Goal: Book appointment/travel/reservation

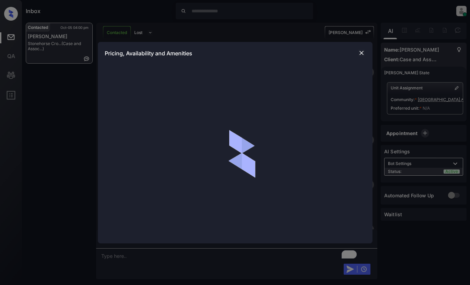
scroll to position [819, 0]
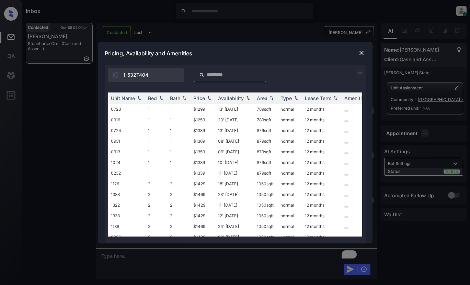
click at [358, 73] on img at bounding box center [360, 73] width 8 height 8
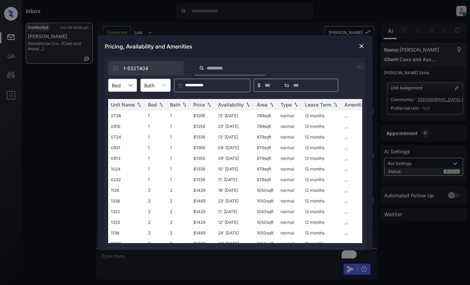
click at [129, 86] on icon at bounding box center [130, 85] width 7 height 7
click at [122, 116] on div "2" at bounding box center [122, 114] width 29 height 12
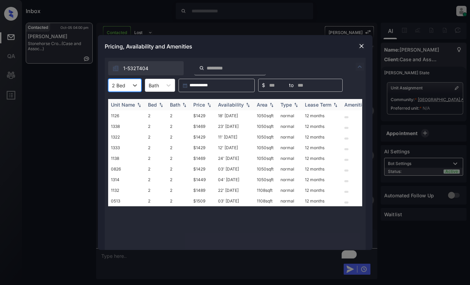
click at [200, 105] on div "Price" at bounding box center [199, 105] width 12 height 6
click at [234, 105] on div "Availability" at bounding box center [231, 105] width 26 height 6
click at [234, 104] on div "Availability" at bounding box center [231, 105] width 26 height 6
click at [361, 48] on img at bounding box center [361, 46] width 7 height 7
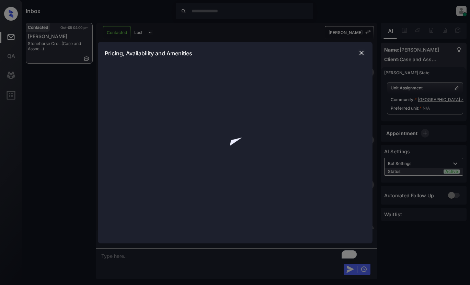
scroll to position [716, 0]
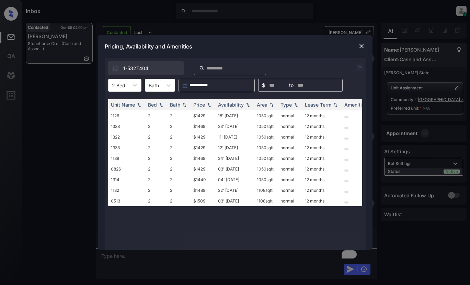
click at [360, 45] on img at bounding box center [361, 46] width 7 height 7
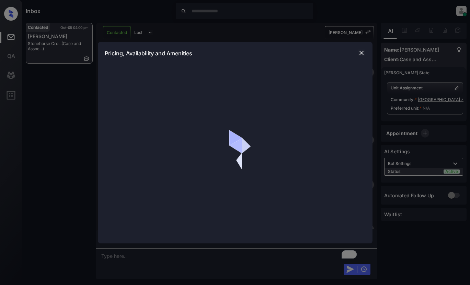
scroll to position [682, 0]
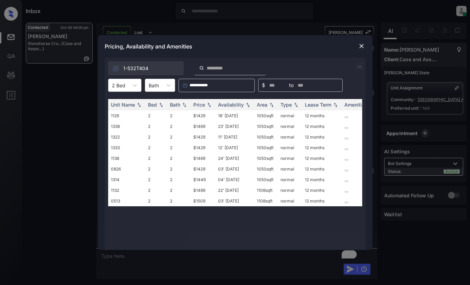
click at [358, 67] on img at bounding box center [360, 67] width 8 height 8
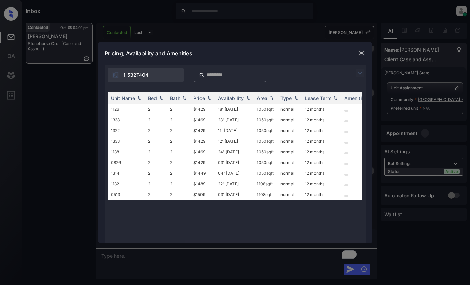
click at [358, 76] on img at bounding box center [360, 73] width 8 height 8
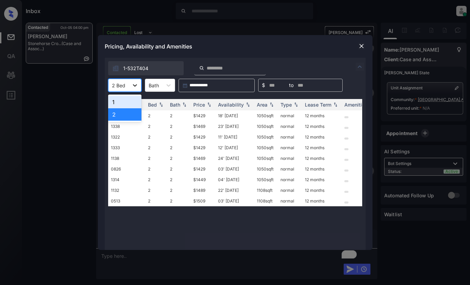
click at [133, 86] on icon at bounding box center [135, 85] width 7 height 7
click at [126, 116] on div "2" at bounding box center [124, 114] width 33 height 12
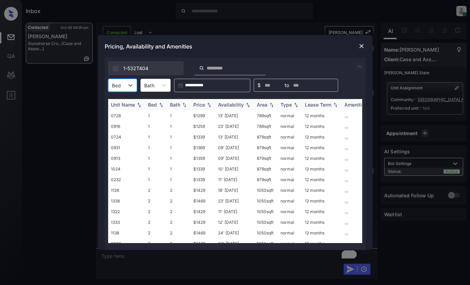
click at [206, 104] on img at bounding box center [209, 104] width 7 height 5
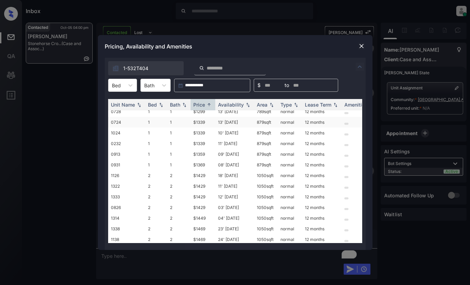
scroll to position [43, 0]
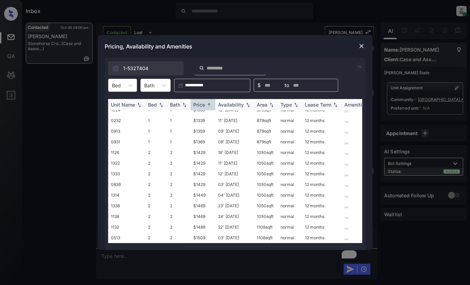
click at [230, 103] on div "Availability" at bounding box center [231, 105] width 26 height 6
click at [231, 102] on div "Availability" at bounding box center [231, 105] width 26 height 6
click at [125, 87] on div at bounding box center [130, 85] width 12 height 12
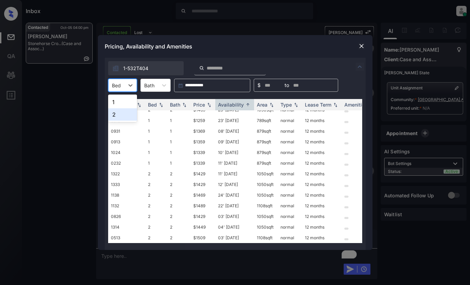
click at [120, 115] on div "2" at bounding box center [122, 114] width 29 height 12
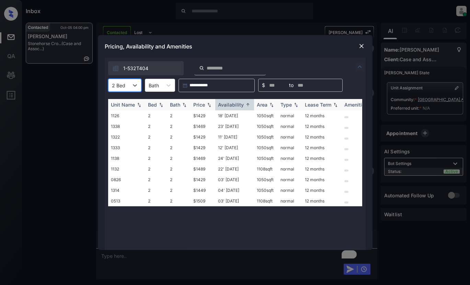
click at [223, 103] on div "Availability" at bounding box center [231, 105] width 26 height 6
click at [196, 104] on div "Price" at bounding box center [199, 105] width 12 height 6
click at [362, 47] on img at bounding box center [361, 46] width 7 height 7
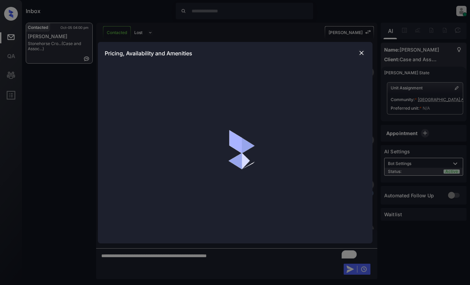
scroll to position [682, 0]
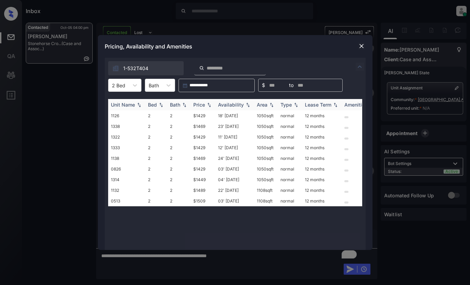
click at [204, 104] on div "Price" at bounding box center [199, 105] width 12 height 6
click at [201, 115] on td "$1429" at bounding box center [203, 115] width 25 height 11
click at [201, 116] on td "$1429" at bounding box center [203, 115] width 25 height 11
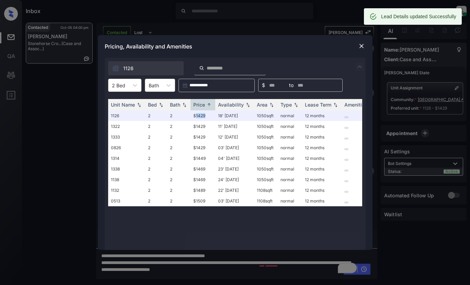
click at [363, 45] on img at bounding box center [361, 46] width 7 height 7
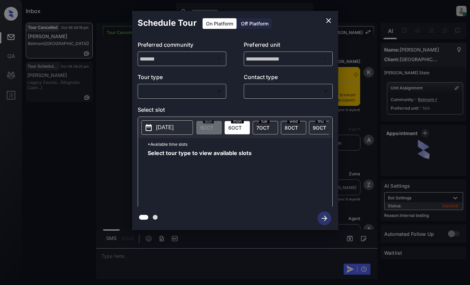
scroll to position [7676, 0]
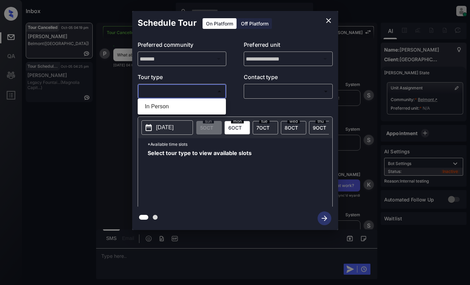
click at [174, 97] on body "Inbox Lyzzelle [PERSON_NAME] Online Set yourself offline Set yourself on break …" at bounding box center [235, 142] width 470 height 285
drag, startPoint x: 157, startPoint y: 106, endPoint x: 278, endPoint y: 87, distance: 122.7
click at [168, 103] on li "In Person" at bounding box center [181, 106] width 85 height 12
type input "********"
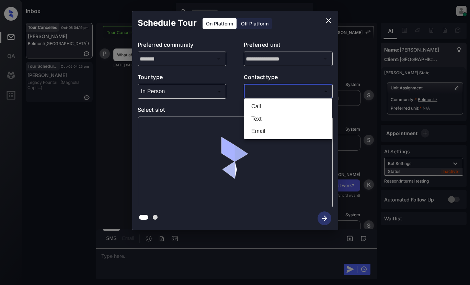
click at [279, 88] on body "Inbox Lyzzelle M. Ceralde Online Set yourself offline Set yourself on break Pro…" at bounding box center [235, 142] width 470 height 285
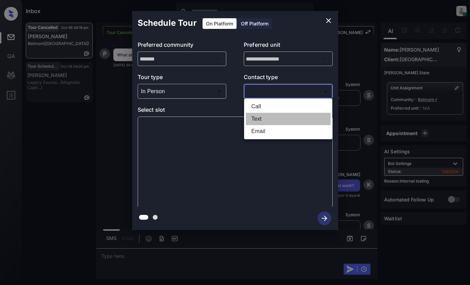
click at [260, 116] on li "Text" at bounding box center [288, 119] width 85 height 12
type input "****"
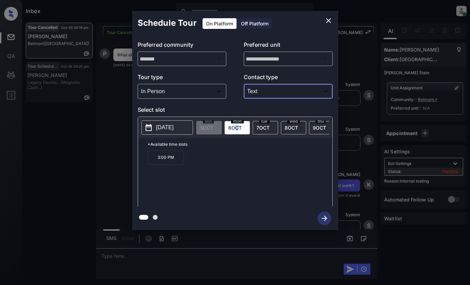
click at [237, 128] on span "6 OCT" at bounding box center [234, 128] width 13 height 6
click at [270, 127] on div "tue 7 OCT" at bounding box center [265, 127] width 25 height 13
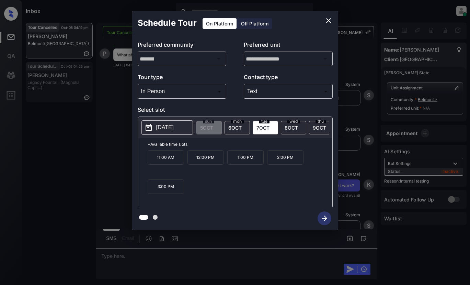
click at [297, 127] on span "8 OCT" at bounding box center [291, 128] width 13 height 6
click at [314, 130] on span "9 OCT" at bounding box center [319, 128] width 13 height 6
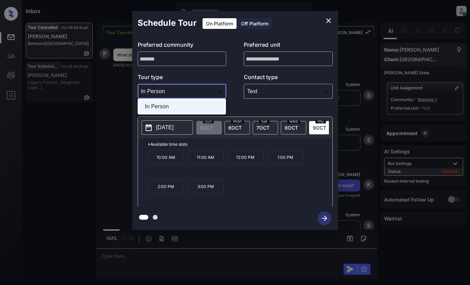
click at [189, 93] on body "Inbox Lyzzelle M. Ceralde Online Set yourself offline Set yourself on break Pro…" at bounding box center [235, 142] width 470 height 285
click at [170, 103] on li "In Person" at bounding box center [181, 106] width 85 height 12
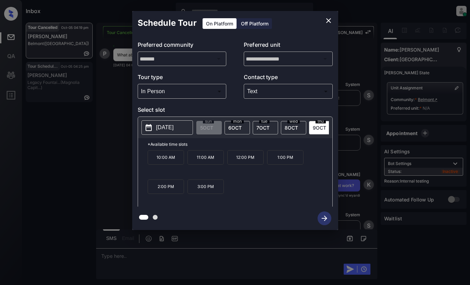
click at [166, 128] on p "2025-10-09" at bounding box center [165, 127] width 18 height 8
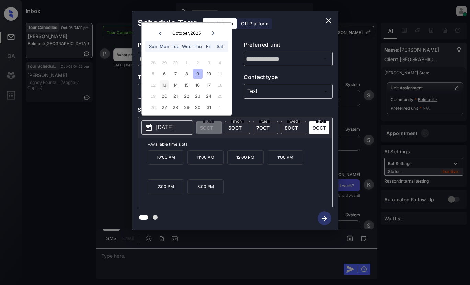
click at [165, 88] on div "13" at bounding box center [164, 84] width 9 height 9
click at [183, 98] on div "22" at bounding box center [186, 95] width 9 height 9
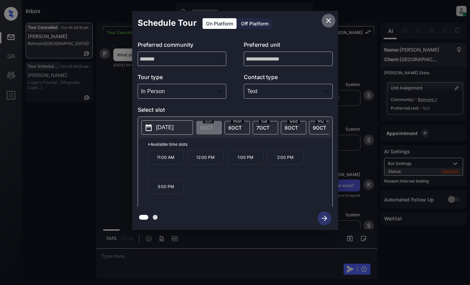
click at [330, 24] on icon "close" at bounding box center [329, 20] width 8 height 8
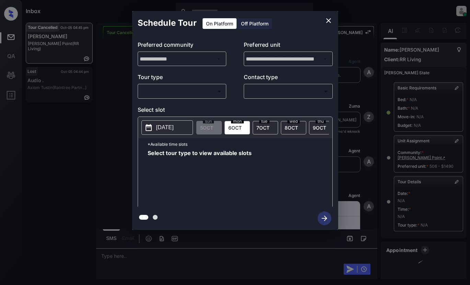
scroll to position [58, 0]
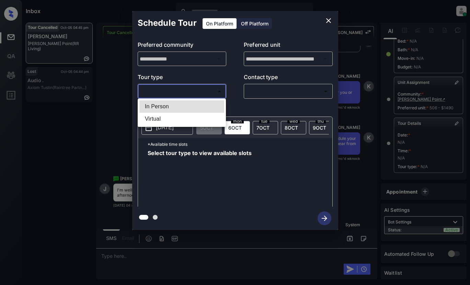
click at [194, 94] on body "Inbox Lyzzelle [PERSON_NAME] Online Set yourself offline Set yourself on break …" at bounding box center [235, 142] width 470 height 285
drag, startPoint x: 158, startPoint y: 105, endPoint x: 243, endPoint y: 88, distance: 86.8
click at [162, 104] on li "In Person" at bounding box center [181, 106] width 85 height 12
type input "********"
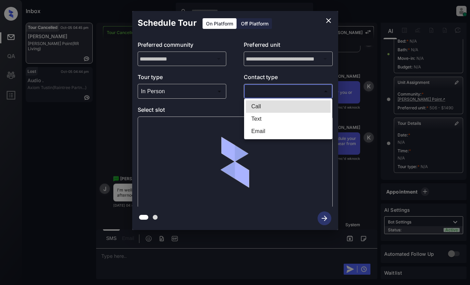
drag, startPoint x: 257, startPoint y: 92, endPoint x: 278, endPoint y: 91, distance: 21.3
click at [261, 91] on body "Inbox Lyzzelle [PERSON_NAME] Online Set yourself offline Set yourself on break …" at bounding box center [235, 142] width 470 height 285
click at [255, 120] on li "Text" at bounding box center [288, 119] width 85 height 12
type input "****"
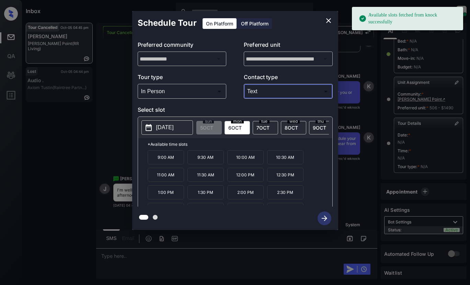
click at [172, 128] on p "2025-10-06" at bounding box center [165, 127] width 18 height 8
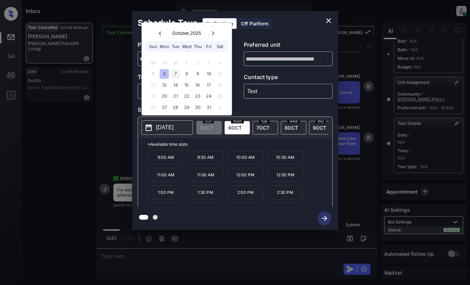
click at [178, 71] on div "7" at bounding box center [175, 73] width 9 height 9
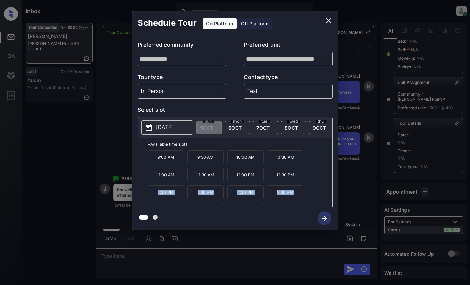
scroll to position [29, 0]
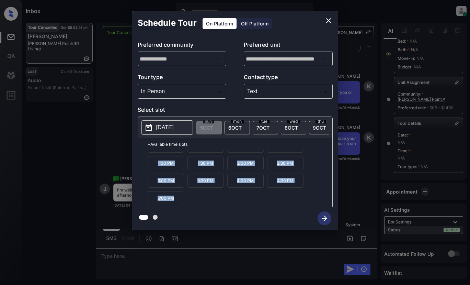
drag, startPoint x: 154, startPoint y: 197, endPoint x: 263, endPoint y: 188, distance: 110.3
click at [294, 205] on div "9:00 AM 9:30 AM 10:00 AM 10:30 AM 11:00 AM 11:30 AM 12:00 PM 12:30 PM 1:00 PM 1…" at bounding box center [240, 177] width 185 height 55
drag, startPoint x: 282, startPoint y: 186, endPoint x: 327, endPoint y: 21, distance: 171.6
click at [327, 21] on icon "close" at bounding box center [329, 20] width 8 height 8
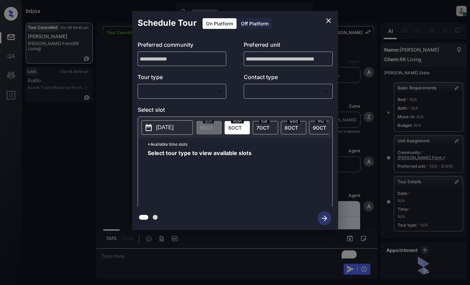
scroll to position [58, 0]
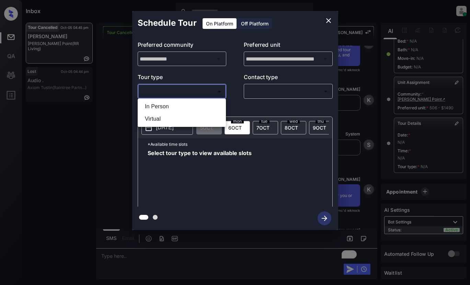
click at [173, 90] on body "Inbox Lyzzelle [PERSON_NAME] Online Set yourself offline Set yourself on break …" at bounding box center [235, 142] width 470 height 285
drag, startPoint x: 157, startPoint y: 110, endPoint x: 169, endPoint y: 102, distance: 14.6
click at [159, 110] on li "In Person" at bounding box center [181, 106] width 85 height 12
type input "********"
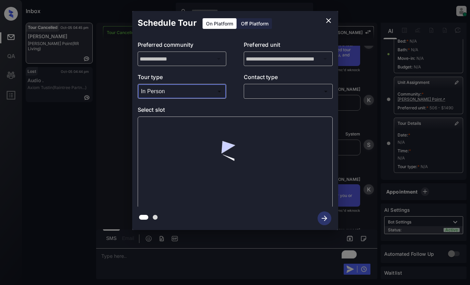
click at [278, 94] on body "Inbox Lyzzelle M. Ceralde Online Set yourself offline Set yourself on break Pro…" at bounding box center [235, 142] width 470 height 285
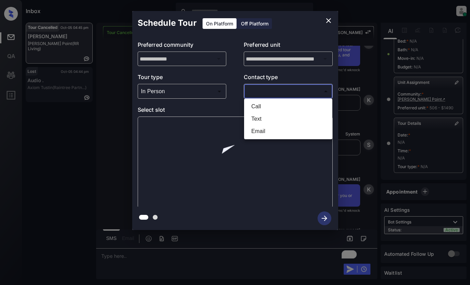
drag, startPoint x: 256, startPoint y: 119, endPoint x: 262, endPoint y: 118, distance: 5.6
click at [260, 119] on li "Text" at bounding box center [288, 119] width 85 height 12
type input "****"
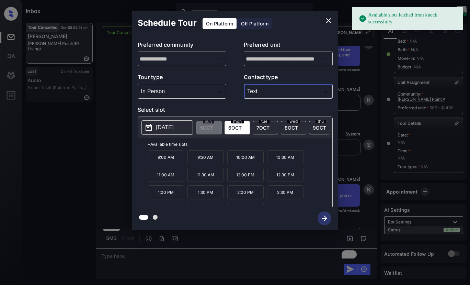
drag, startPoint x: 166, startPoint y: 130, endPoint x: 167, endPoint y: 121, distance: 9.1
click at [166, 126] on p "2025-10-06" at bounding box center [165, 127] width 18 height 8
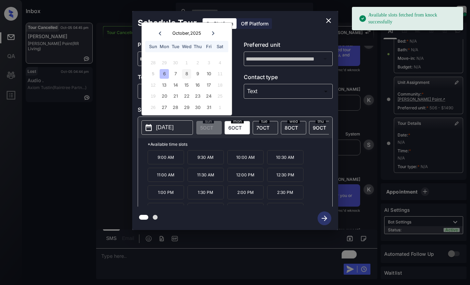
click at [183, 74] on div "8" at bounding box center [186, 73] width 9 height 9
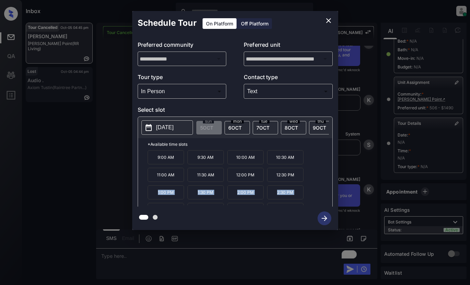
scroll to position [29, 0]
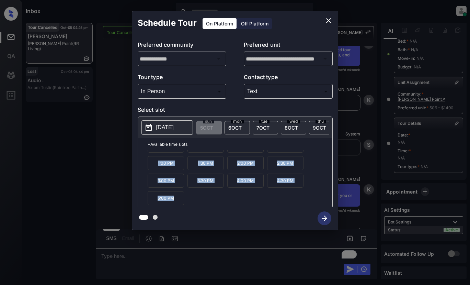
drag, startPoint x: 151, startPoint y: 197, endPoint x: 254, endPoint y: 207, distance: 103.2
click at [292, 207] on div "**********" at bounding box center [235, 120] width 206 height 219
drag, startPoint x: 169, startPoint y: 204, endPoint x: 326, endPoint y: 21, distance: 241.5
click at [326, 21] on icon "close" at bounding box center [329, 20] width 8 height 8
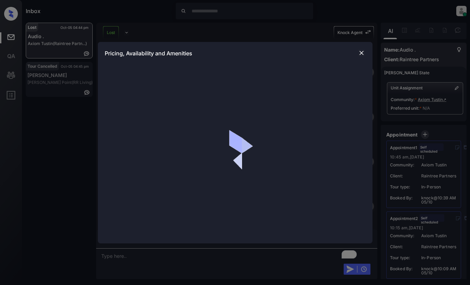
scroll to position [2105, 0]
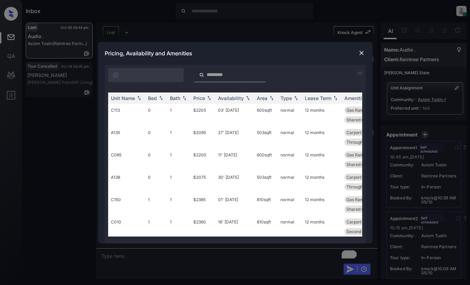
click at [361, 54] on img at bounding box center [361, 52] width 7 height 7
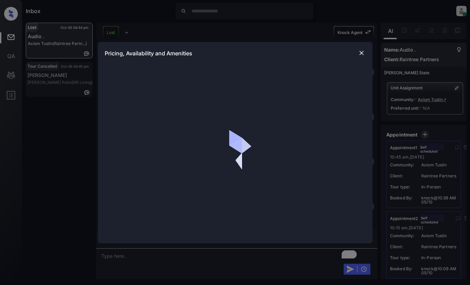
scroll to position [2792, 0]
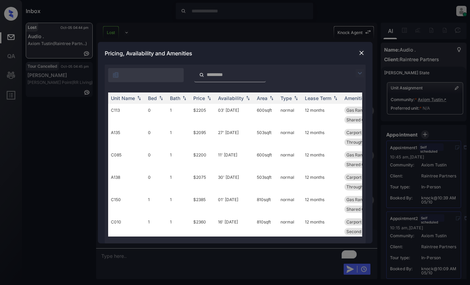
click at [362, 73] on img at bounding box center [360, 73] width 8 height 8
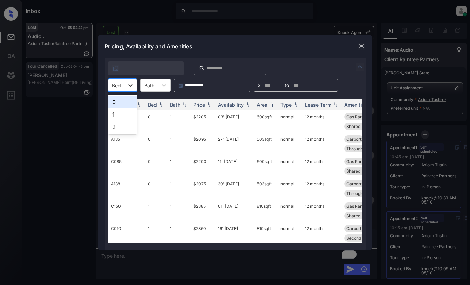
click at [129, 86] on icon at bounding box center [130, 85] width 7 height 7
drag, startPoint x: 114, startPoint y: 130, endPoint x: 123, endPoint y: 127, distance: 9.8
click at [115, 130] on div "2" at bounding box center [122, 127] width 29 height 12
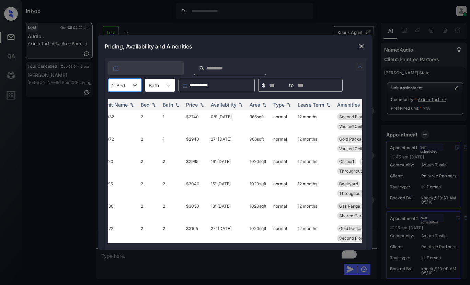
scroll to position [0, 0]
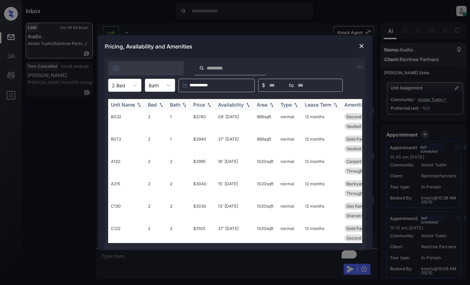
click at [155, 107] on div "Bed" at bounding box center [152, 105] width 9 height 6
click at [201, 103] on div "Price" at bounding box center [199, 105] width 12 height 6
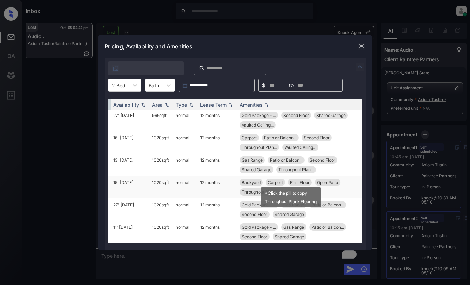
scroll to position [29, 110]
click at [425, 101] on div "**********" at bounding box center [235, 142] width 470 height 285
click at [360, 46] on img at bounding box center [361, 46] width 7 height 7
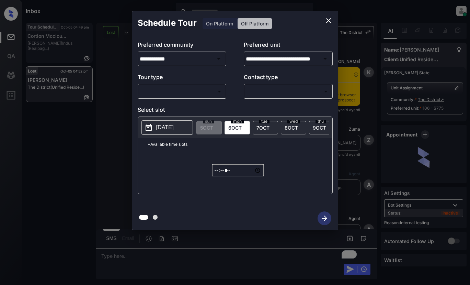
scroll to position [5820, 0]
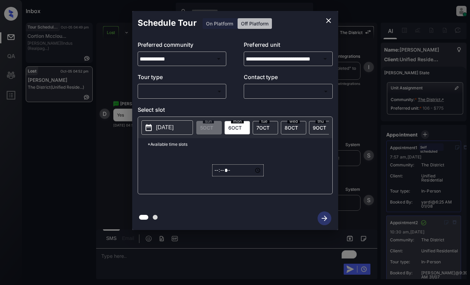
click at [330, 18] on icon "close" at bounding box center [329, 20] width 8 height 8
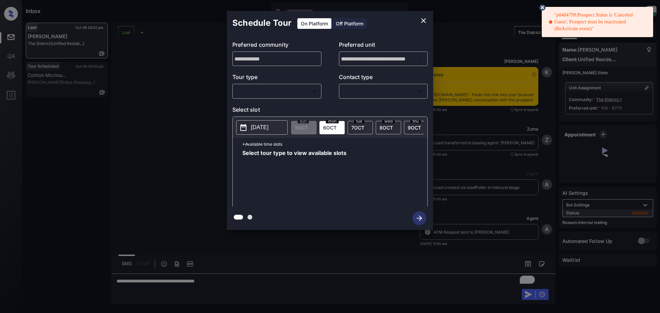
scroll to position [5939, 0]
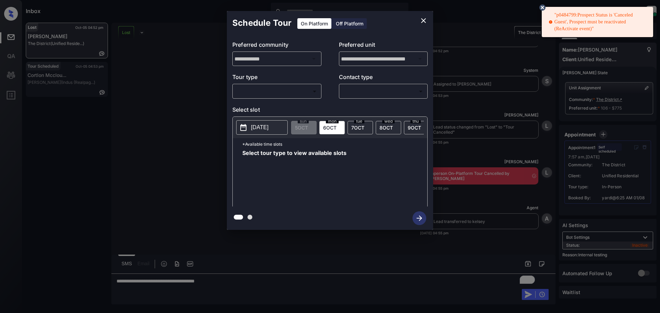
click at [248, 88] on body ""p0484799:Prospect Status is 'Canceled Guest', Prospect must be reactivated (Re…" at bounding box center [330, 156] width 660 height 313
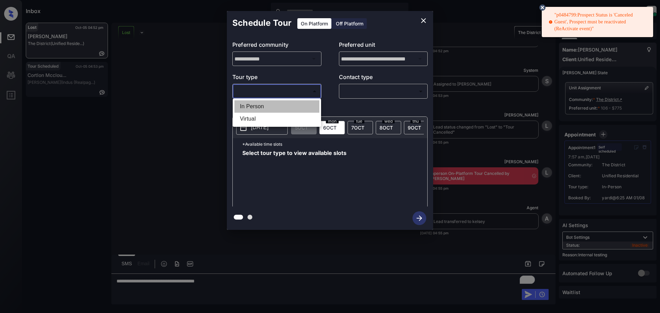
drag, startPoint x: 246, startPoint y: 108, endPoint x: 307, endPoint y: 90, distance: 63.6
click at [247, 108] on li "In Person" at bounding box center [276, 106] width 85 height 12
type input "********"
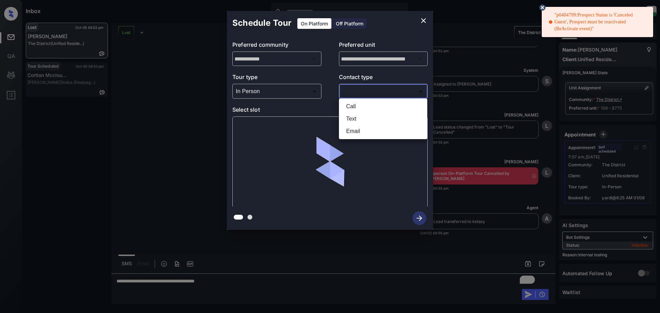
click at [355, 91] on body ""p0484799:Prospect Status is 'Canceled Guest', Prospect must be reactivated (Re…" at bounding box center [330, 156] width 660 height 313
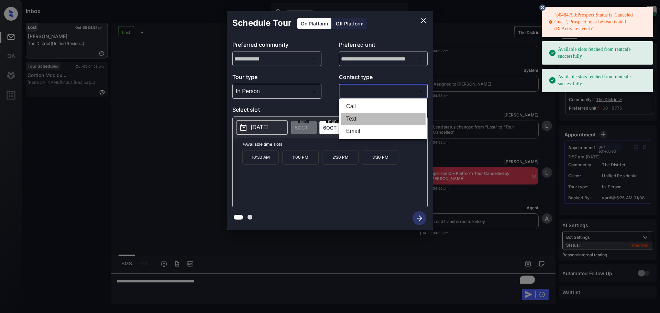
click at [349, 121] on li "Text" at bounding box center [382, 119] width 85 height 12
type input "****"
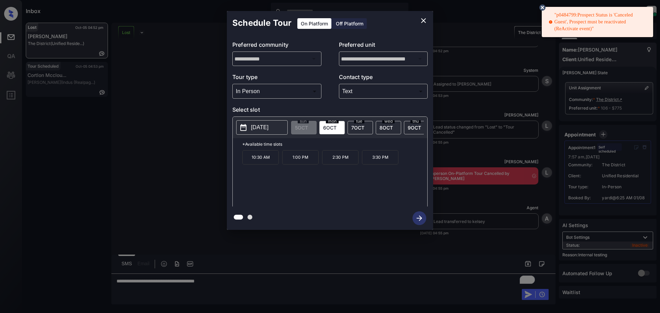
click at [268, 130] on p "2025-10-06" at bounding box center [260, 127] width 18 height 8
drag, startPoint x: 245, startPoint y: 162, endPoint x: 385, endPoint y: 165, distance: 140.2
click at [393, 164] on div "10:30 AM 1:00 PM 2:30 PM 3:30 PM" at bounding box center [334, 177] width 185 height 55
copy div "10:30 AM 1:00 PM 2:30 PM 3:30 PM"
click at [238, 283] on div at bounding box center [330, 156] width 660 height 313
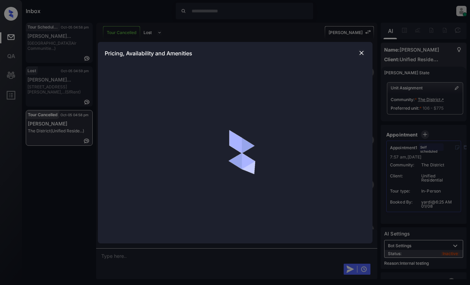
scroll to position [2988, 0]
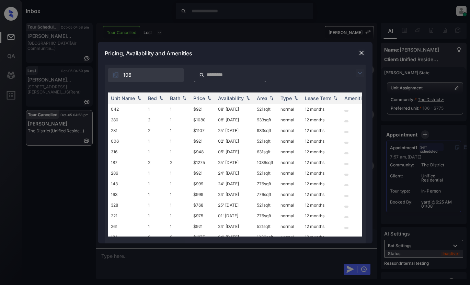
click at [359, 74] on img at bounding box center [360, 73] width 8 height 8
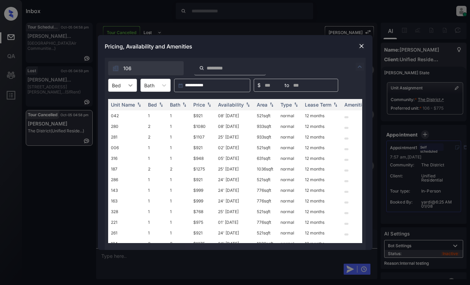
click at [131, 87] on icon at bounding box center [130, 85] width 7 height 7
drag, startPoint x: 115, startPoint y: 117, endPoint x: 123, endPoint y: 111, distance: 10.4
click at [116, 115] on div "2" at bounding box center [122, 114] width 29 height 12
click at [199, 103] on div "Price" at bounding box center [199, 105] width 12 height 6
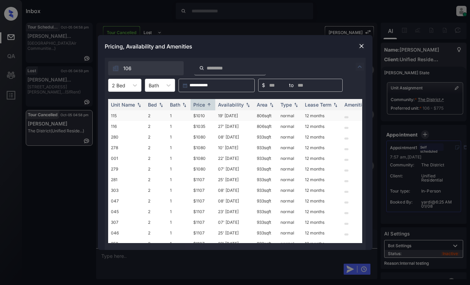
click at [199, 116] on td "$1010" at bounding box center [203, 115] width 25 height 11
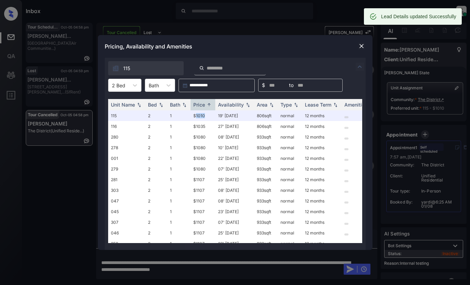
click at [360, 47] on img at bounding box center [361, 46] width 7 height 7
